Goal: Task Accomplishment & Management: Use online tool/utility

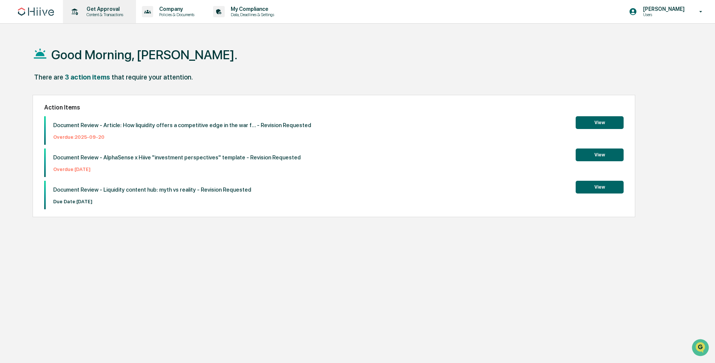
click at [103, 10] on p "Get Approval" at bounding box center [104, 9] width 46 height 6
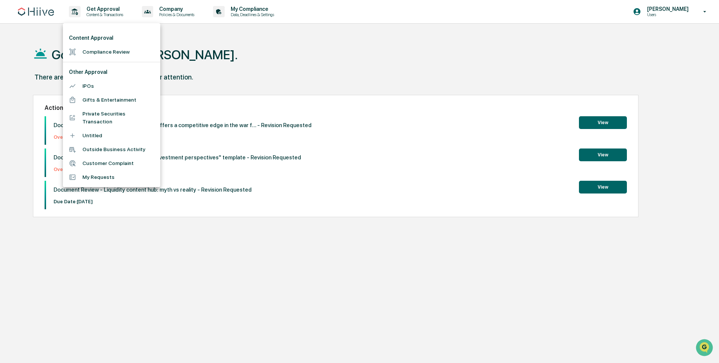
click at [253, 86] on div at bounding box center [359, 181] width 719 height 363
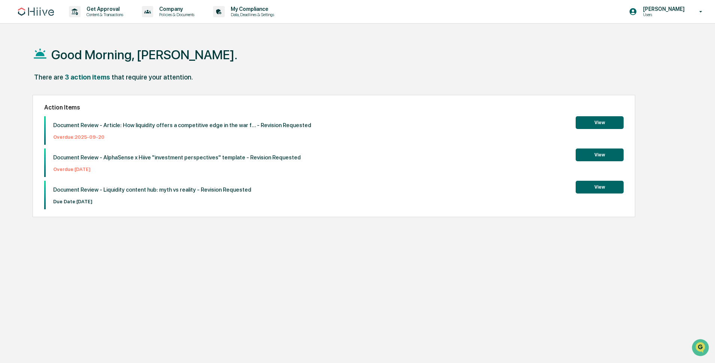
click at [594, 188] on button "View" at bounding box center [600, 187] width 48 height 13
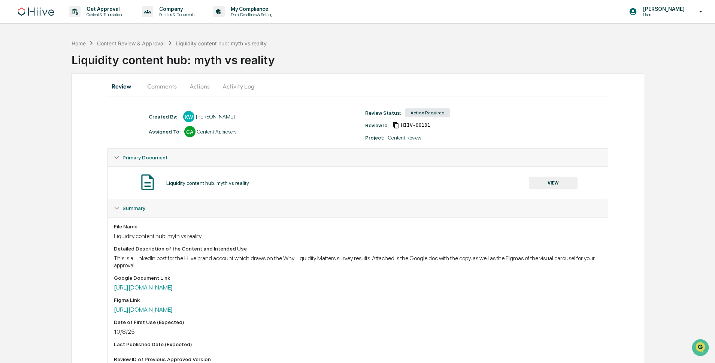
click at [192, 92] on button "Actions" at bounding box center [200, 86] width 34 height 18
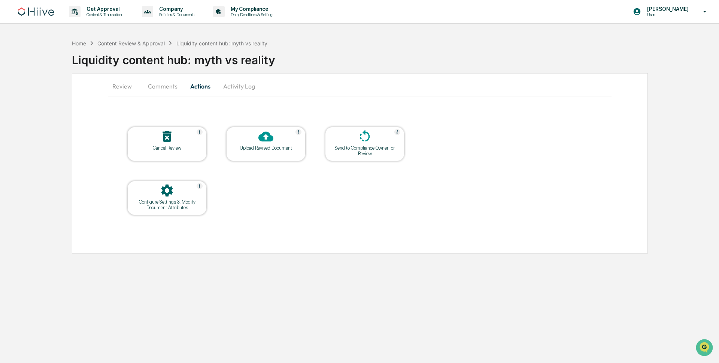
click at [276, 150] on div "Upload Revised Document" at bounding box center [265, 148] width 67 height 6
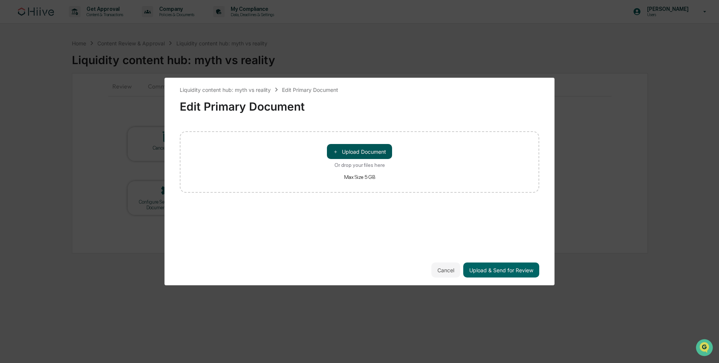
click at [347, 150] on button "＋ Upload Document" at bounding box center [359, 151] width 65 height 15
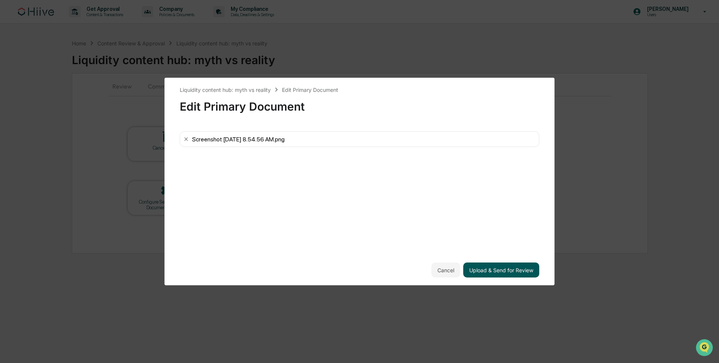
click at [508, 274] on button "Upload & Send for Review" at bounding box center [501, 269] width 76 height 15
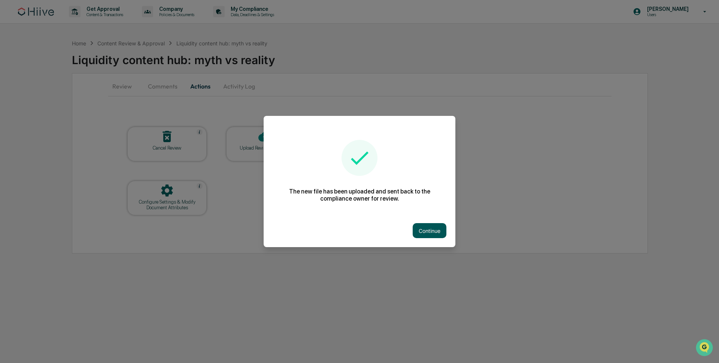
click at [429, 233] on button "Continue" at bounding box center [430, 230] width 34 height 15
